Goal: Use online tool/utility: Use online tool/utility

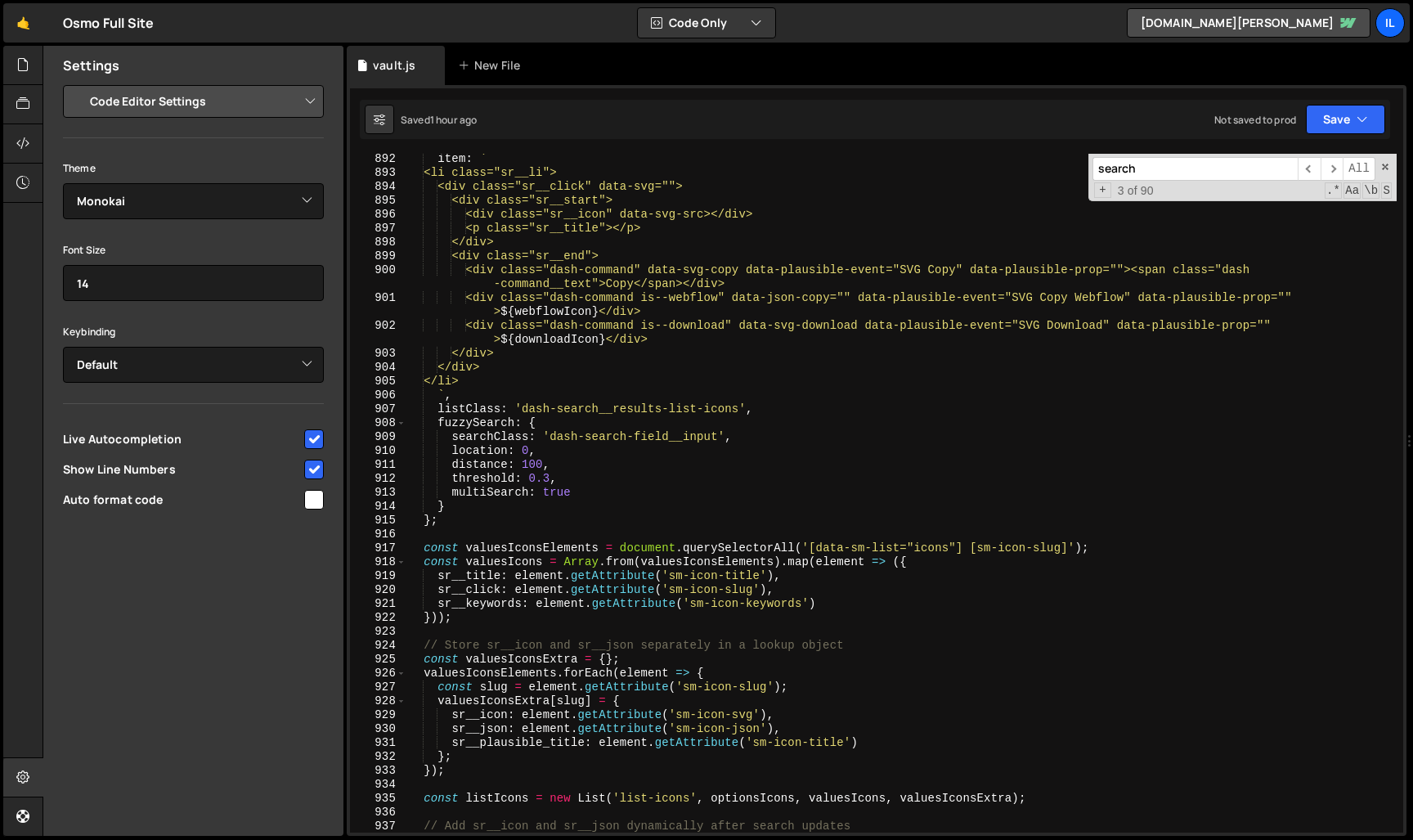
select select "editor"
select select "ace/theme/monokai"
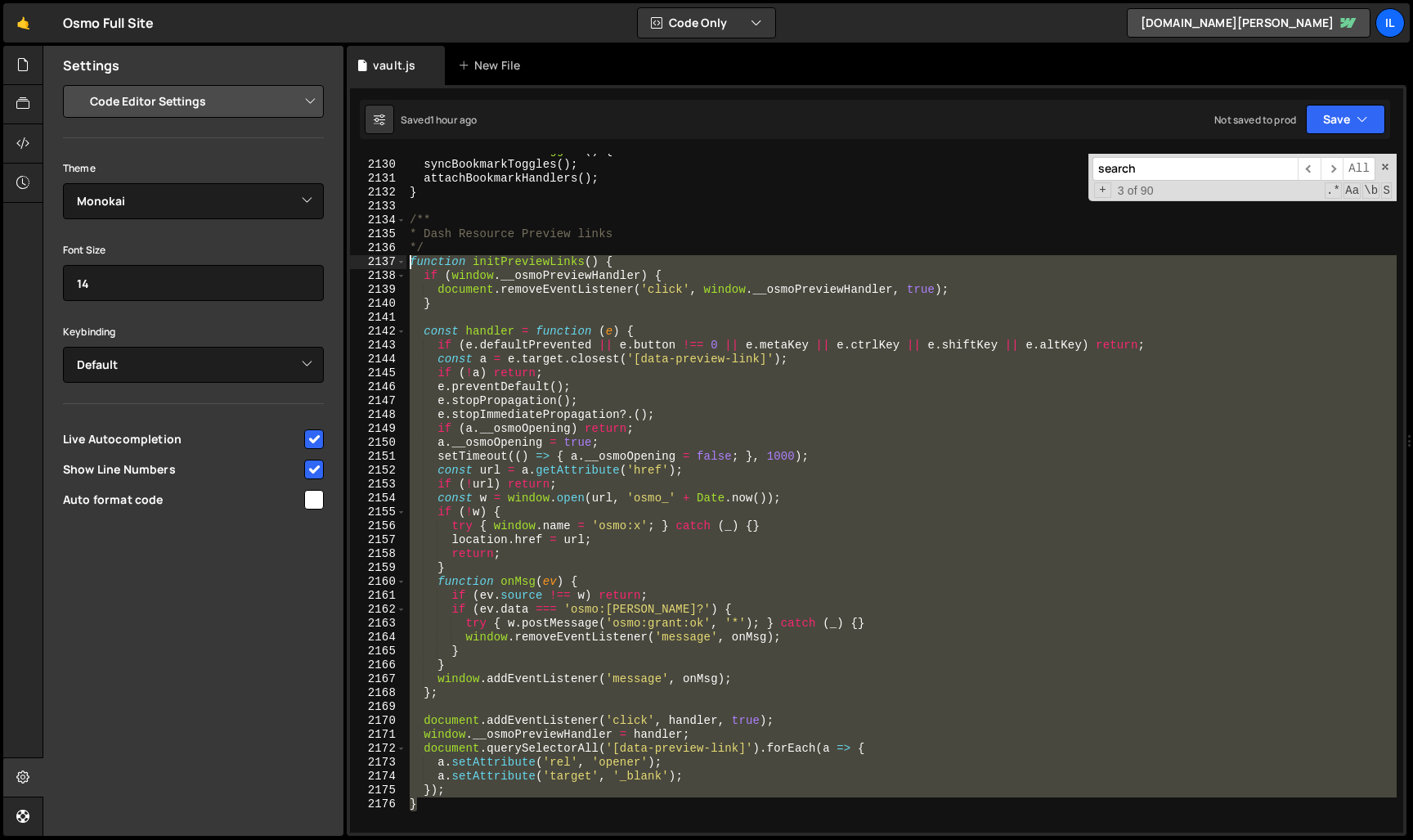
drag, startPoint x: 706, startPoint y: 690, endPoint x: 395, endPoint y: 262, distance: 529.1
click at [395, 262] on div "<a class="dash-command is--preview sr__resource__preview" href="" data-preview-…" at bounding box center [877, 492] width 1053 height 678
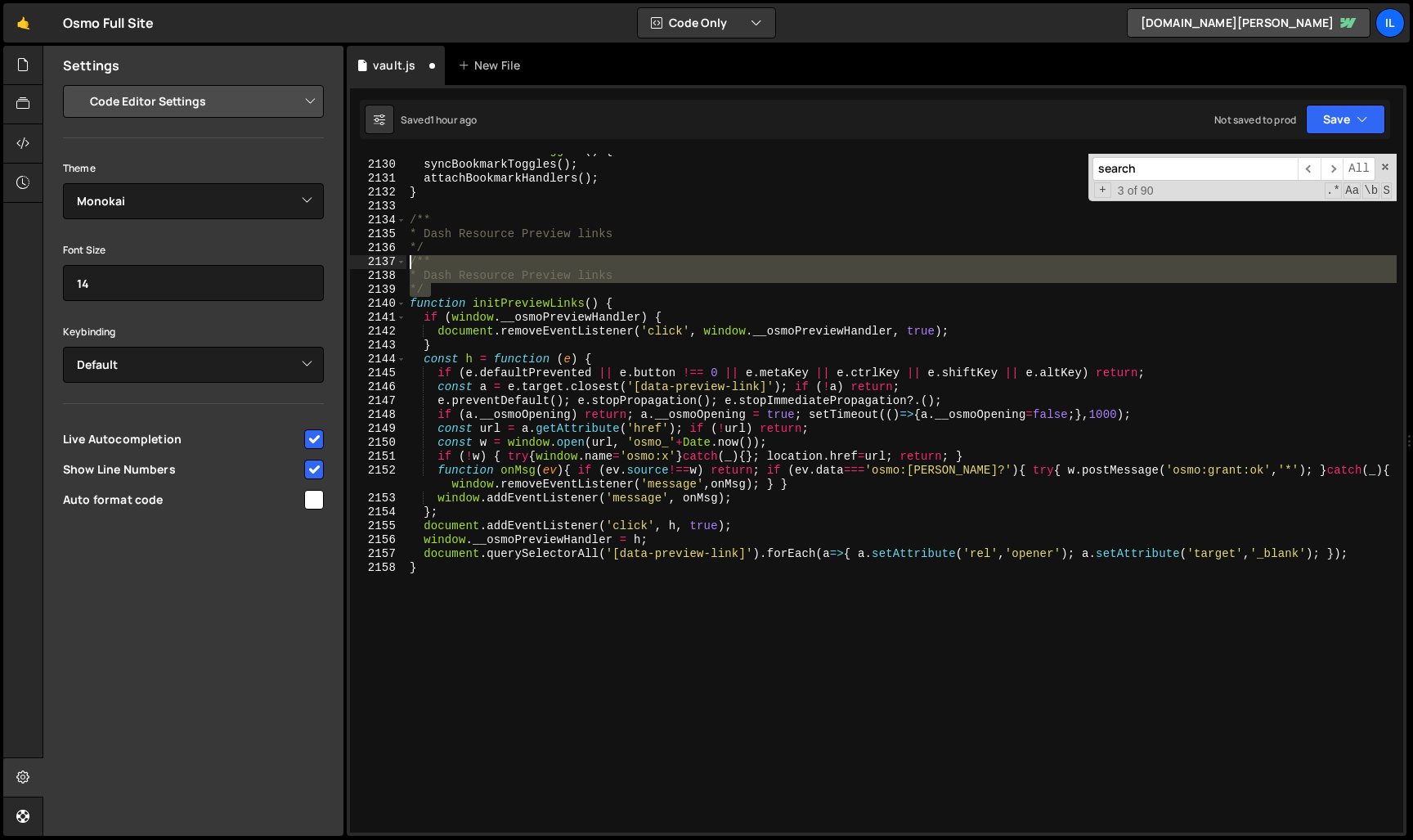
drag, startPoint x: 475, startPoint y: 293, endPoint x: 396, endPoint y: 267, distance: 83.2
click at [396, 267] on div "} 2129 2130 2131 2132 2133 2134 2135 2136 2137 2138 2139 2140 2141 2142 2143 21…" at bounding box center [877, 492] width 1053 height 678
type textarea "/** * Dash Resource Preview links"
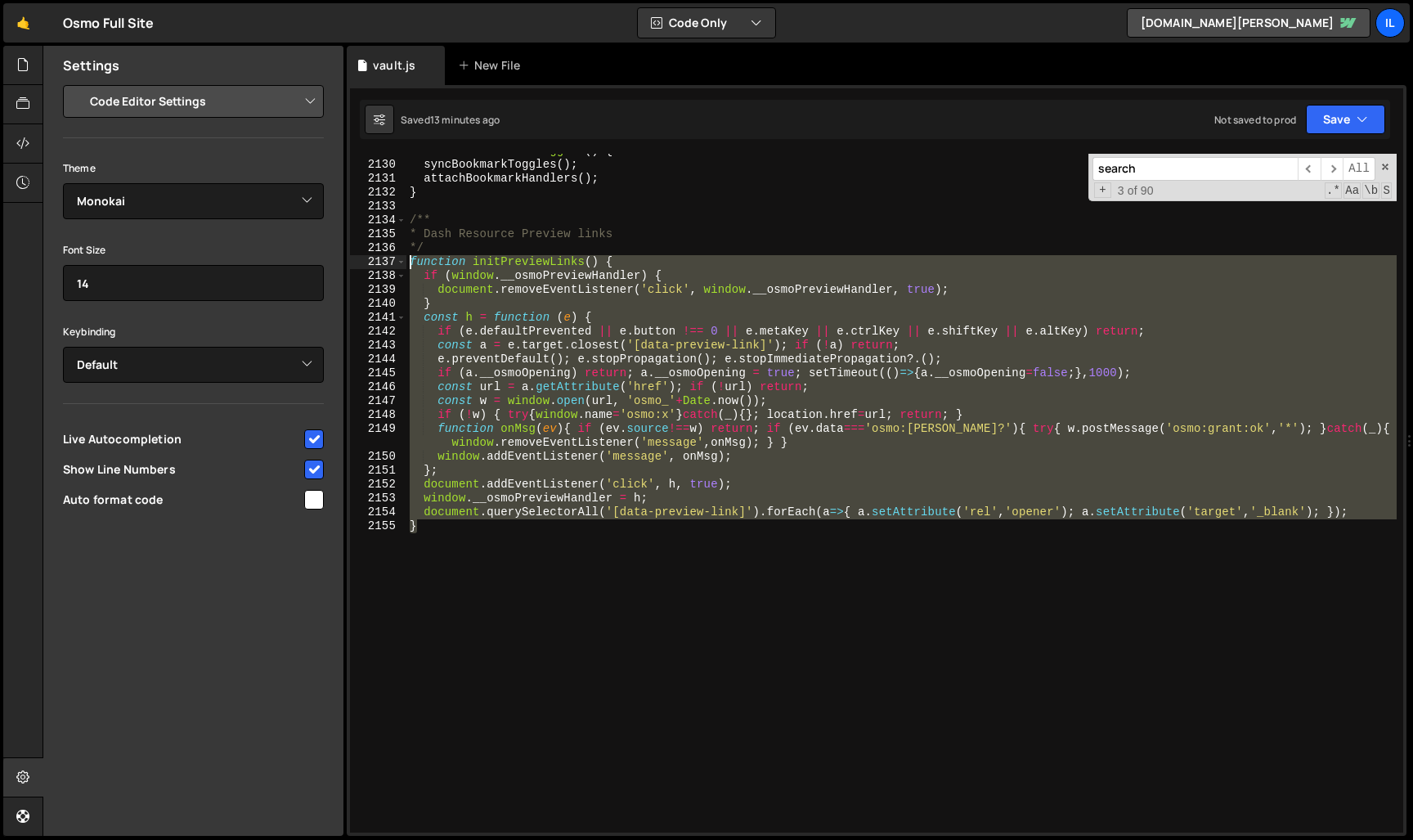
drag, startPoint x: 537, startPoint y: 540, endPoint x: 409, endPoint y: 268, distance: 300.6
click at [409, 266] on div "function initSavedToggles ( ) { syncBookmarkToggles ( ) ; attachBookmarkHandler…" at bounding box center [902, 497] width 990 height 707
paste textarea "}"
type textarea "}"
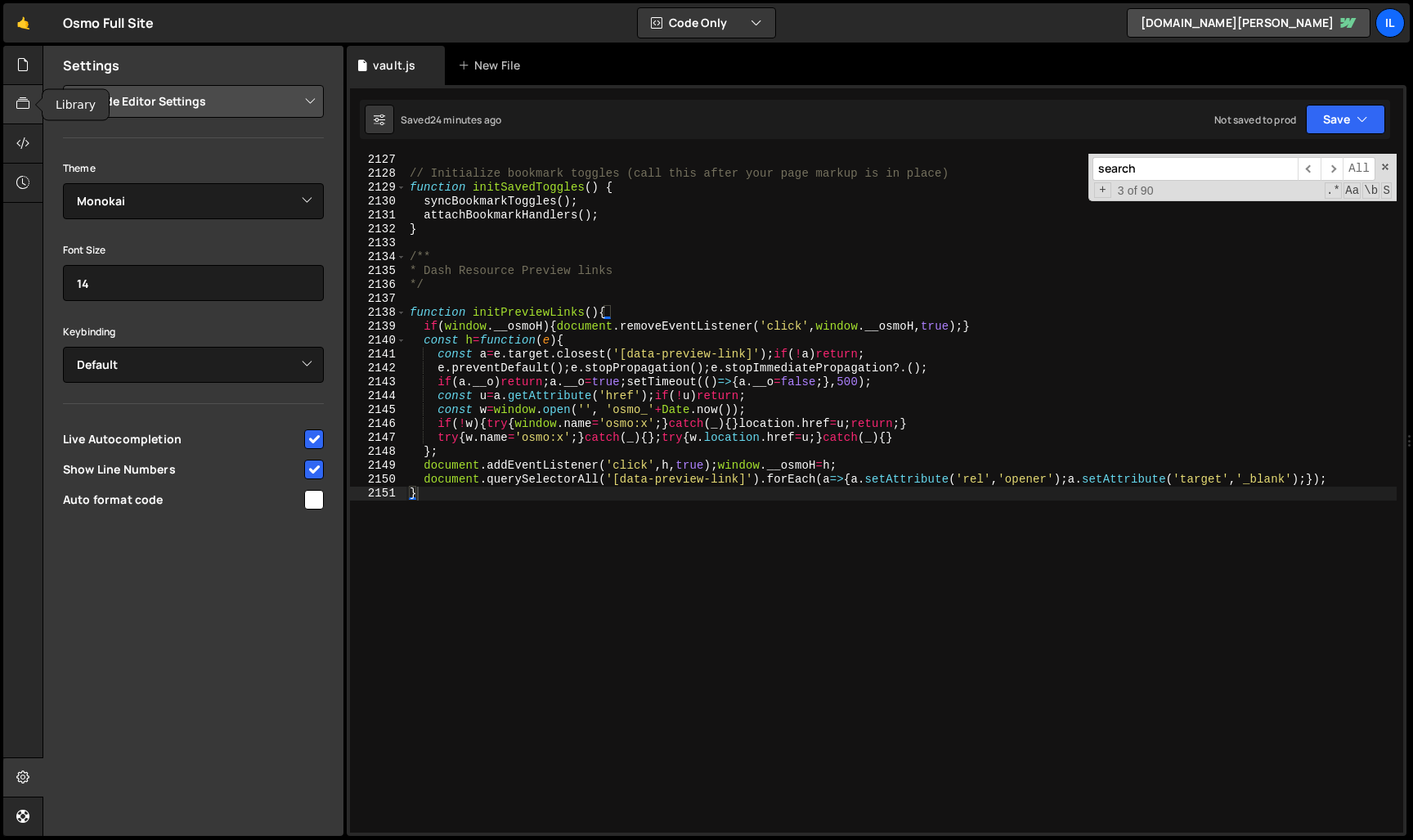
click at [28, 98] on icon at bounding box center [22, 104] width 13 height 18
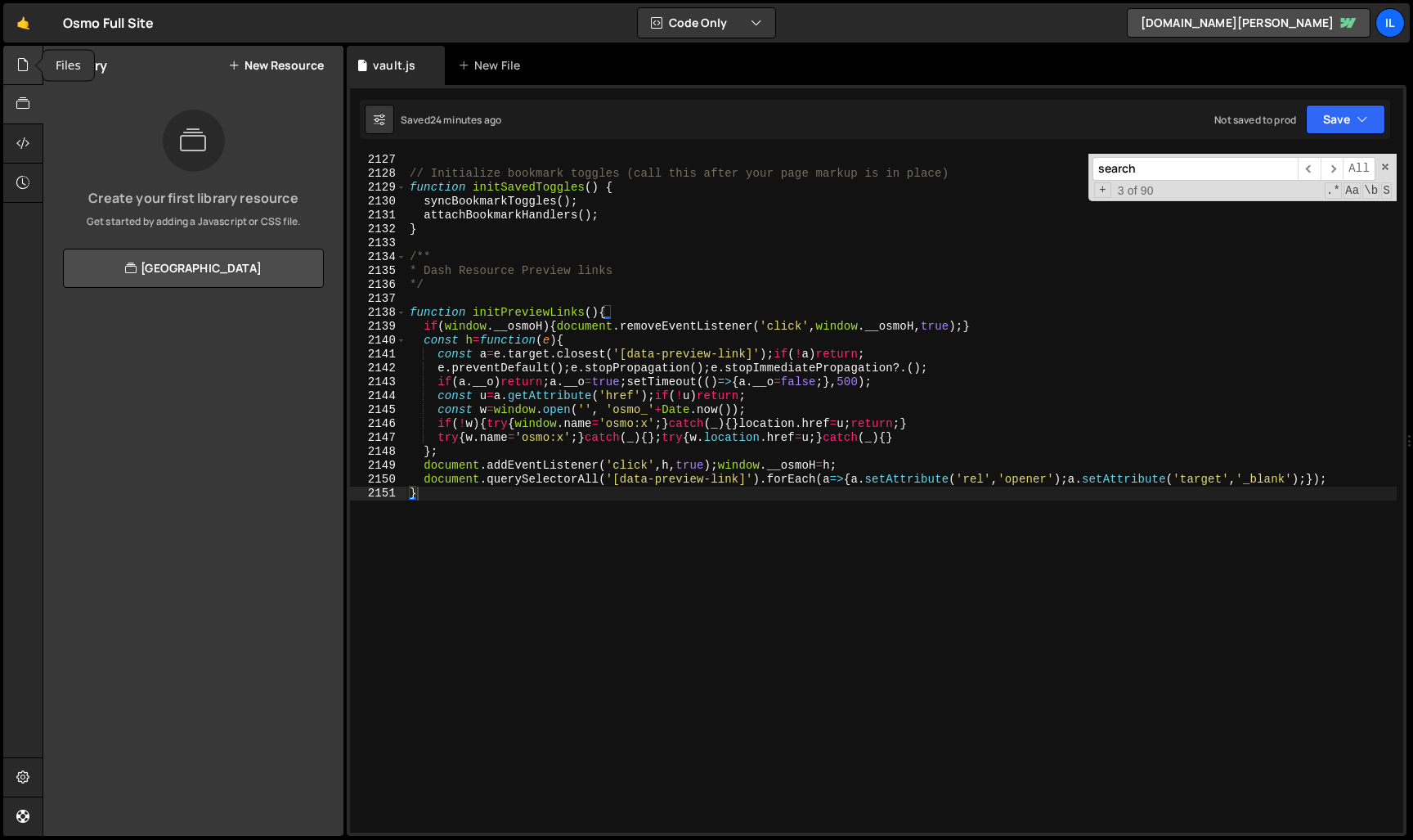
click at [21, 55] on div at bounding box center [23, 65] width 40 height 39
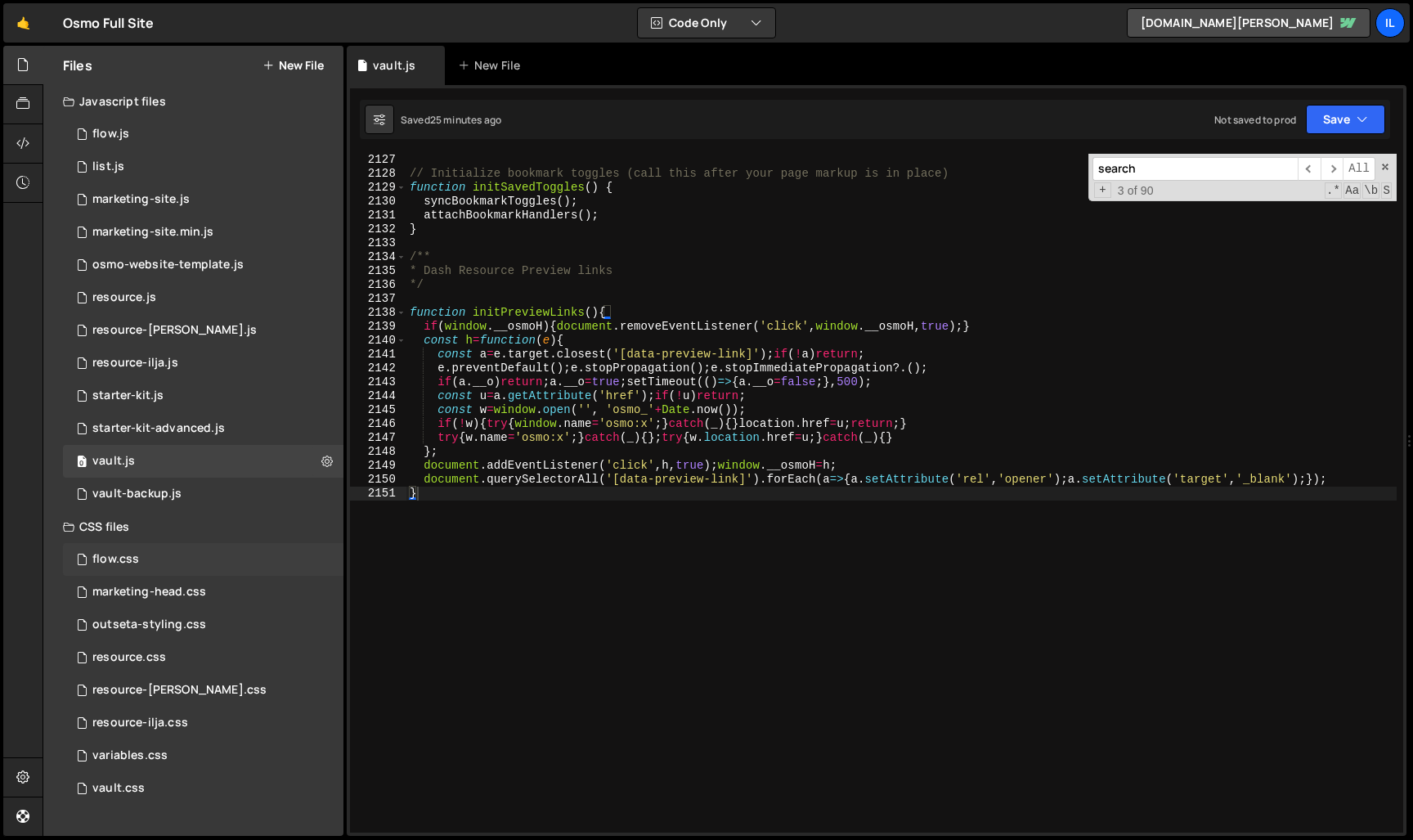
click at [144, 555] on div "flow.css 0" at bounding box center [203, 559] width 281 height 33
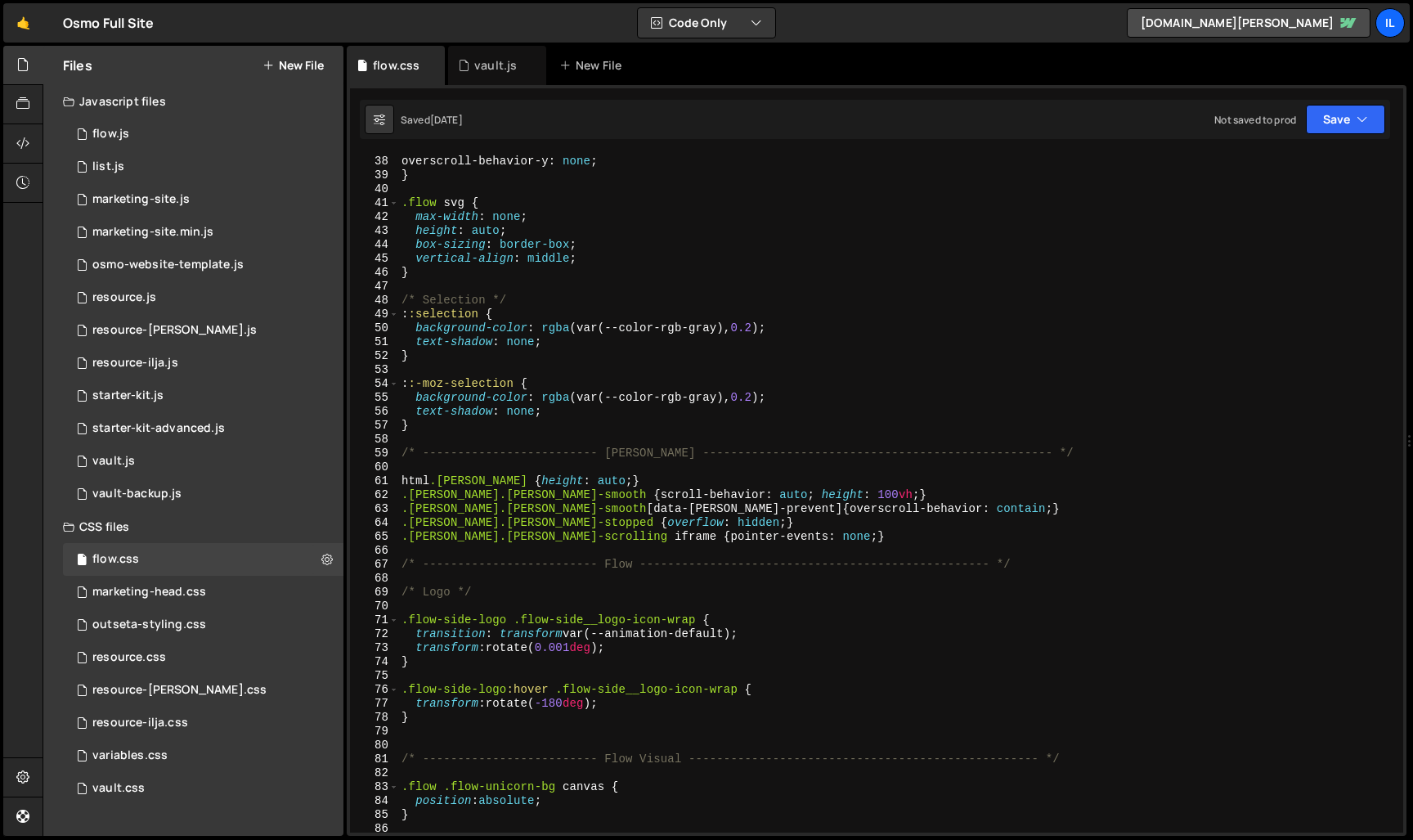
scroll to position [1210, 0]
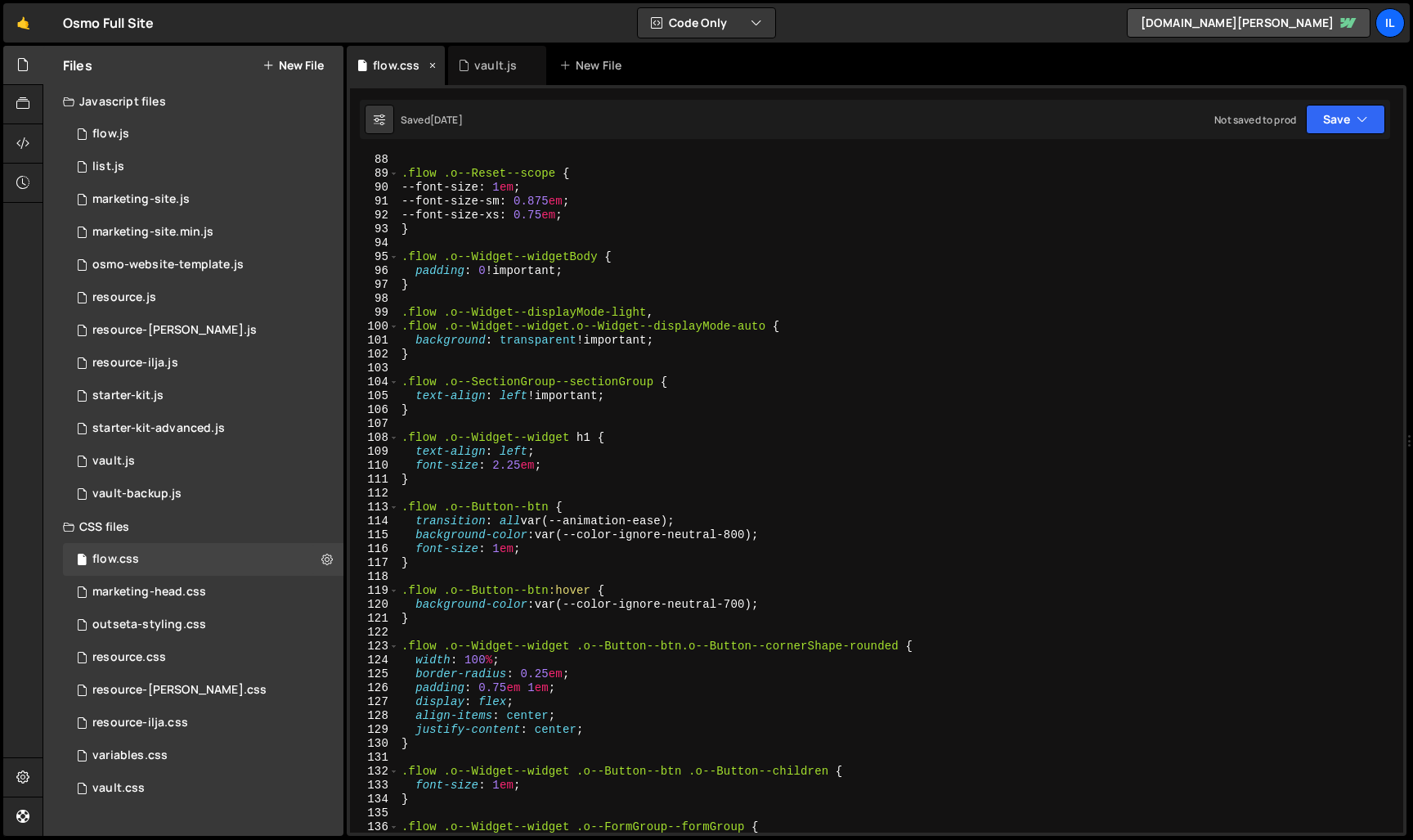
click at [432, 68] on icon at bounding box center [433, 65] width 12 height 16
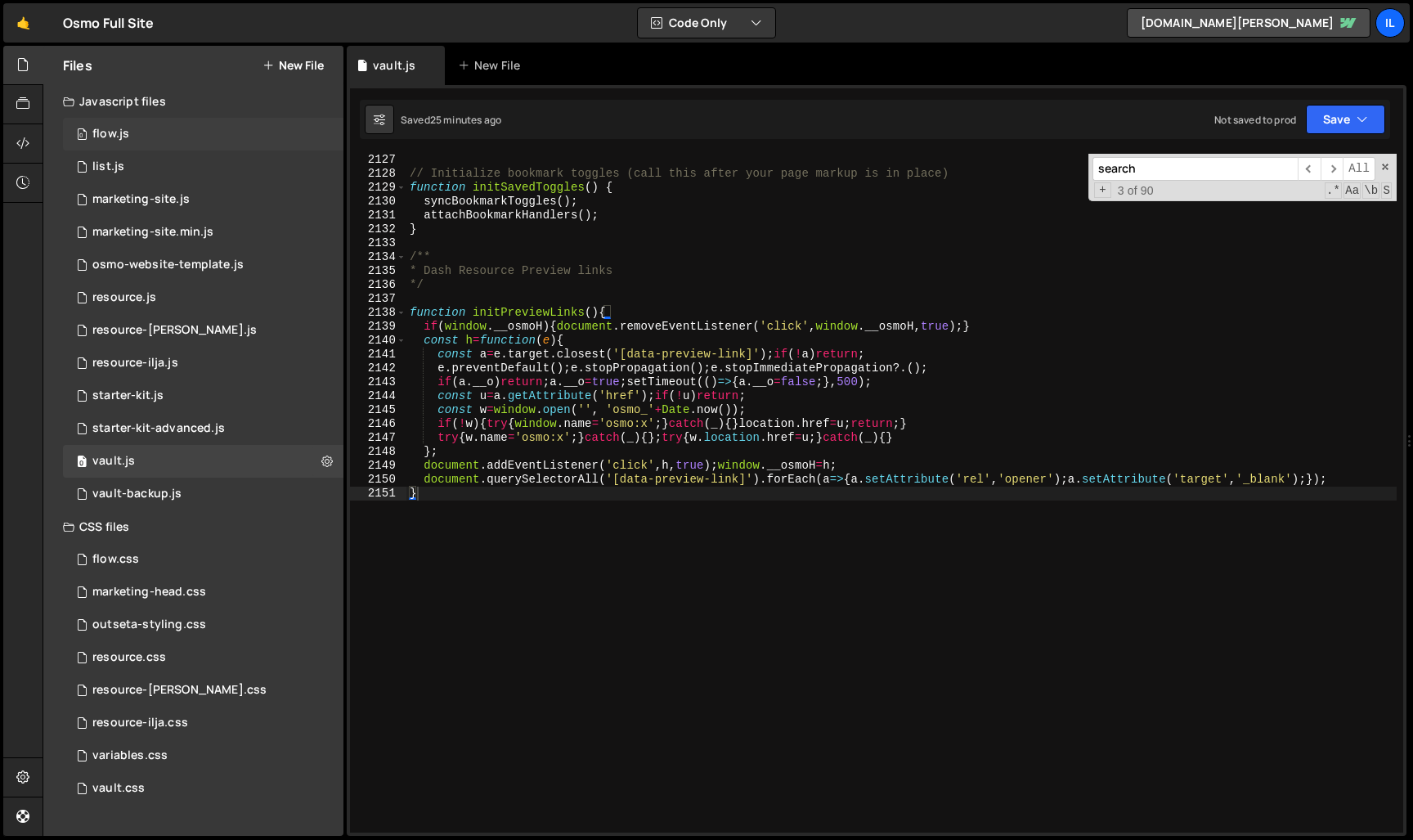
click at [198, 143] on div "0 flow.js 0" at bounding box center [203, 134] width 281 height 33
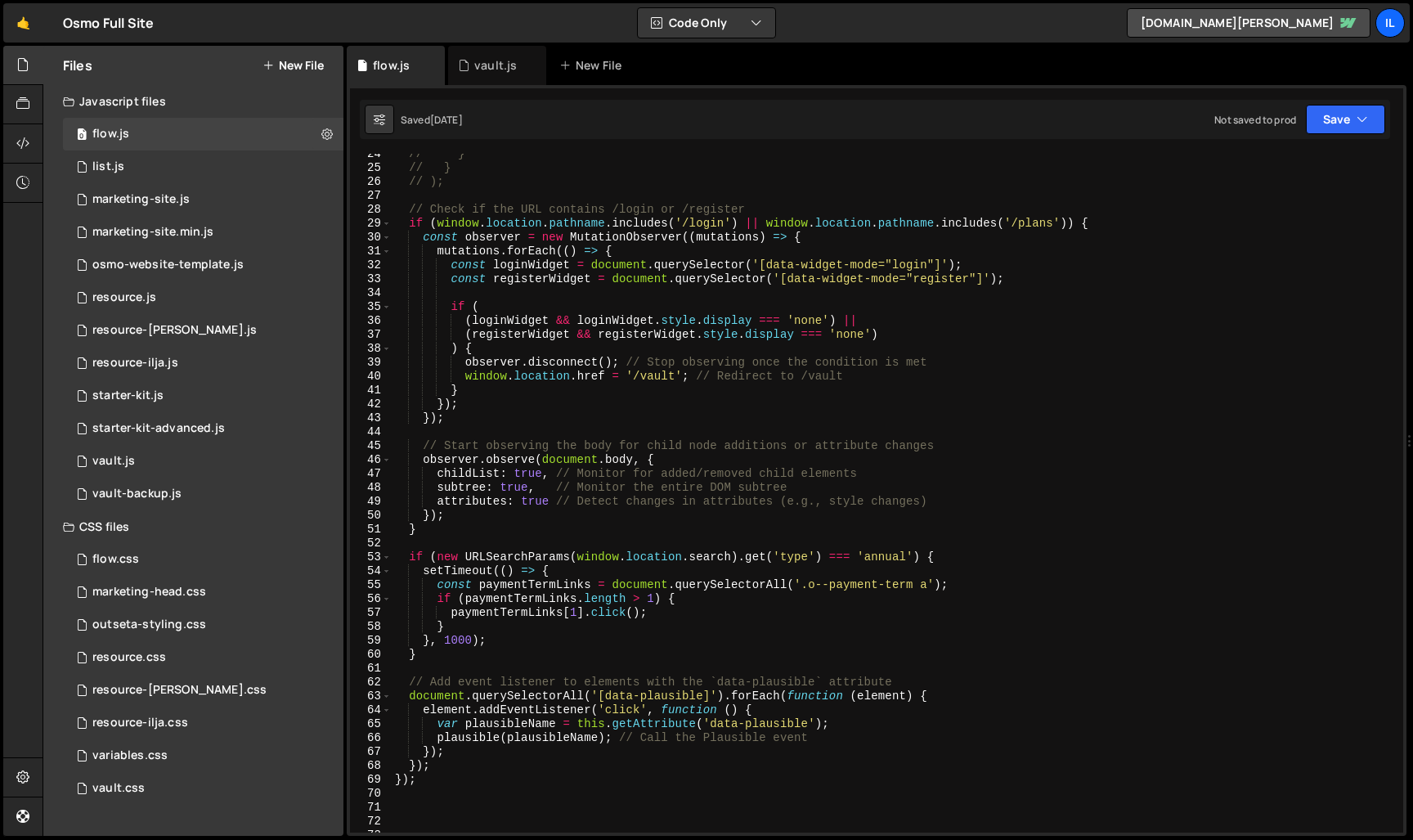
scroll to position [0, 0]
